Goal: Information Seeking & Learning: Learn about a topic

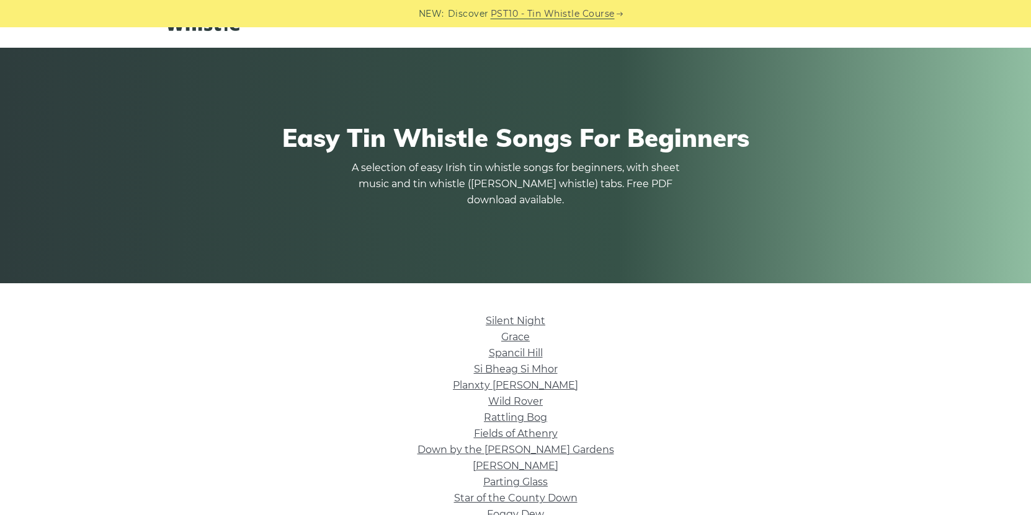
scroll to position [124, 0]
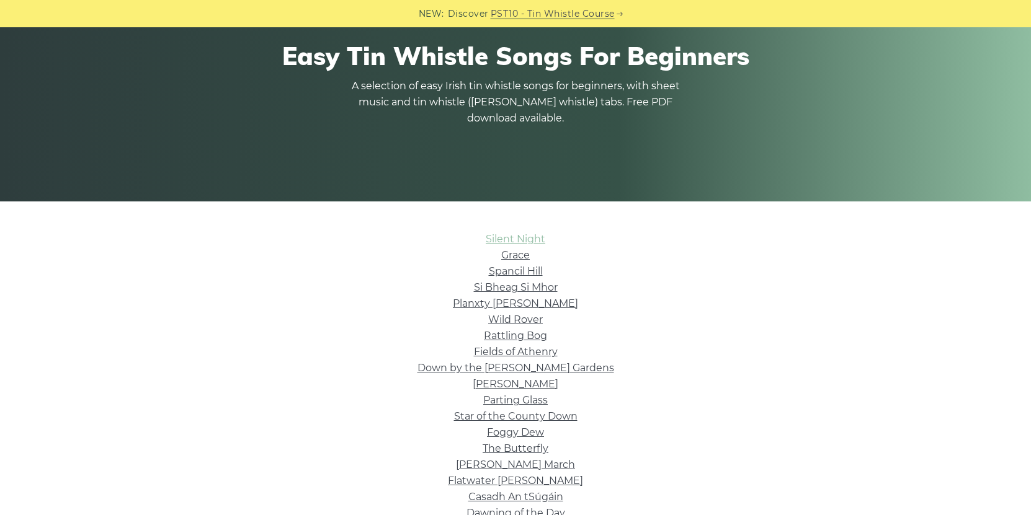
click at [502, 240] on link "Silent Night" at bounding box center [516, 239] width 60 height 12
click at [520, 318] on link "Wild Rover" at bounding box center [515, 320] width 55 height 12
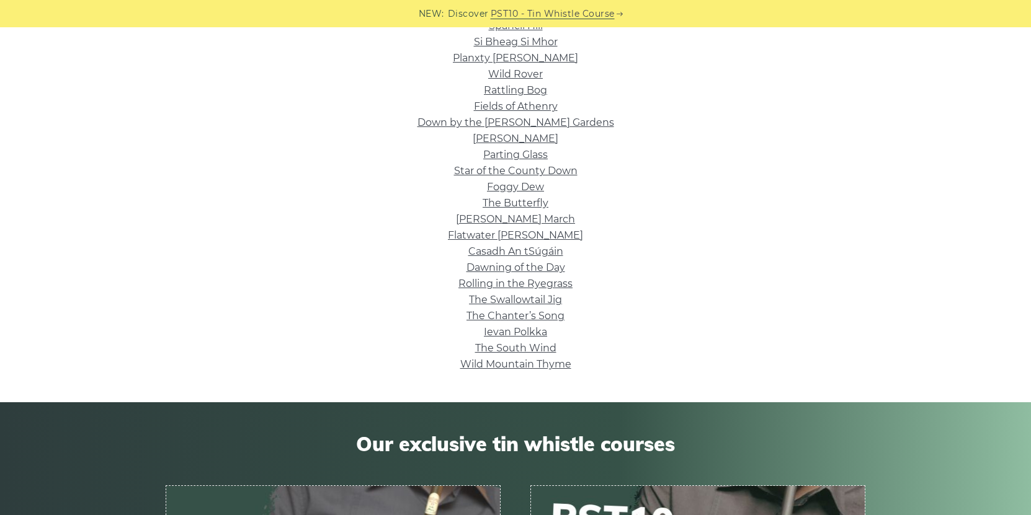
scroll to position [372, 0]
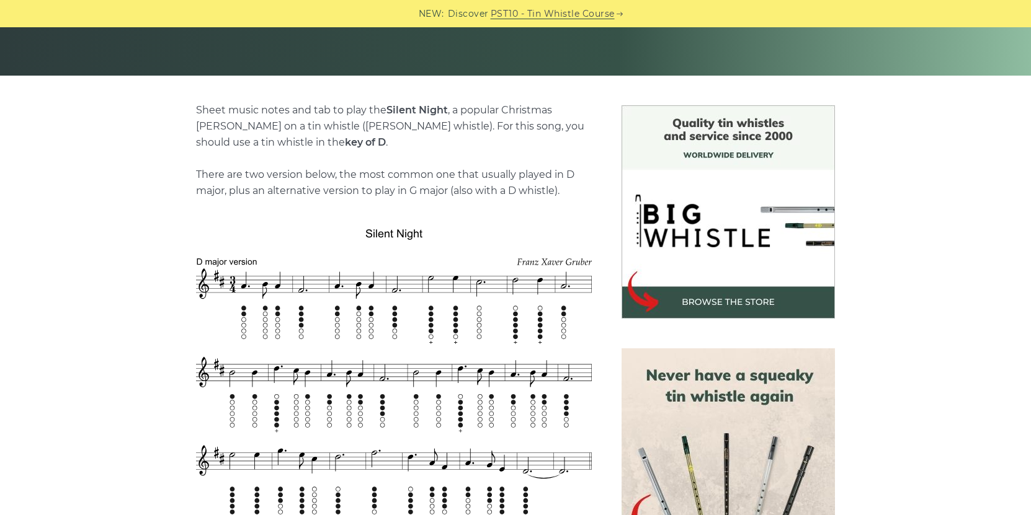
scroll to position [310, 0]
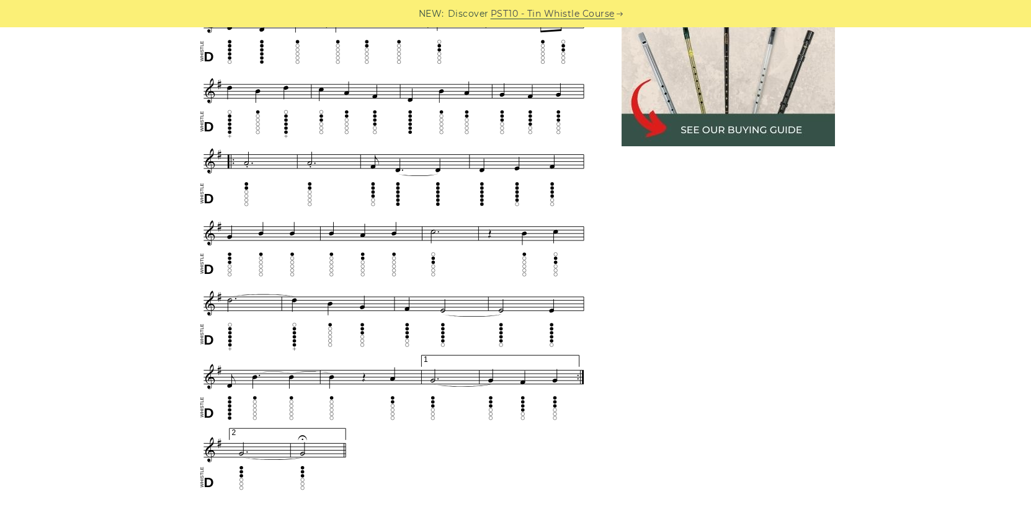
scroll to position [682, 0]
